Goal: Transaction & Acquisition: Purchase product/service

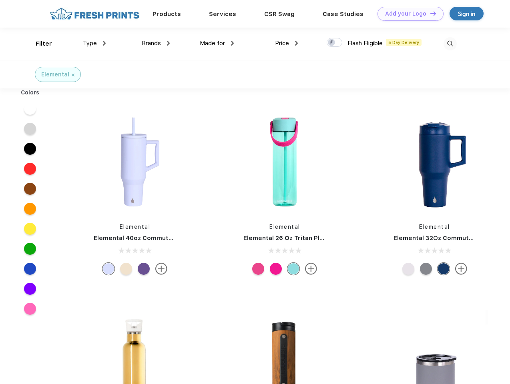
scroll to position [0, 0]
click at [408, 14] on link "Add your Logo Design Tool" at bounding box center [411, 14] width 66 height 14
click at [0, 0] on div "Design Tool" at bounding box center [0, 0] width 0 height 0
click at [430, 13] on link "Add your Logo Design Tool" at bounding box center [411, 14] width 66 height 14
click at [38, 44] on div "Filter" at bounding box center [44, 43] width 16 height 9
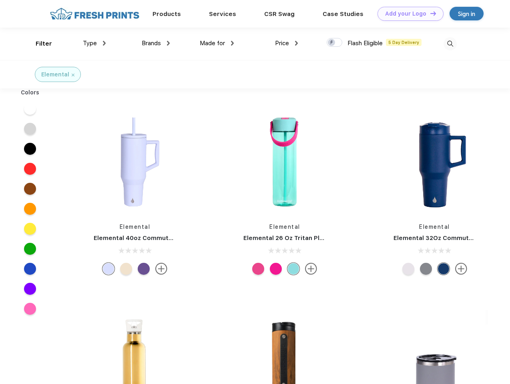
click at [94, 43] on span "Type" at bounding box center [90, 43] width 14 height 7
click at [156, 43] on span "Brands" at bounding box center [151, 43] width 19 height 7
click at [217, 43] on span "Made for" at bounding box center [212, 43] width 25 height 7
click at [287, 43] on span "Price" at bounding box center [282, 43] width 14 height 7
click at [335, 43] on div at bounding box center [335, 42] width 16 height 9
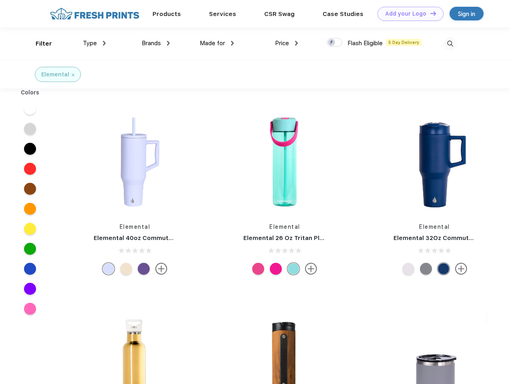
click at [332, 43] on input "checkbox" at bounding box center [329, 40] width 5 height 5
click at [450, 44] on img at bounding box center [450, 43] width 13 height 13
